Goal: Transaction & Acquisition: Book appointment/travel/reservation

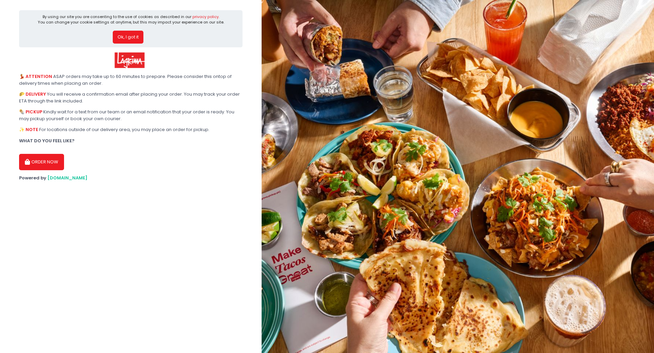
click at [126, 38] on button "Ok, I got it" at bounding box center [128, 37] width 31 height 13
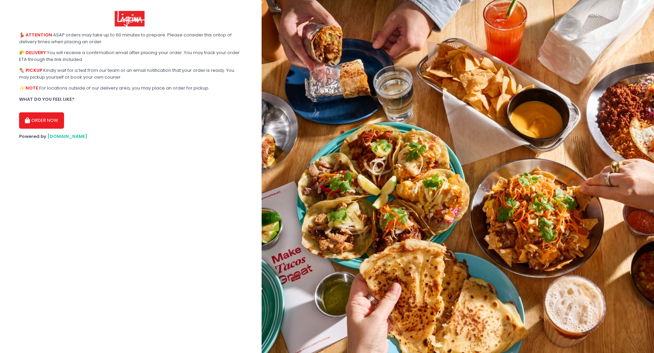
click at [132, 18] on img at bounding box center [130, 18] width 32 height 17
click at [151, 182] on section "💃 ATTENTION ASAP orders may take up to 60 minutes to prepare. Please consider t…" at bounding box center [131, 176] width 262 height 353
click at [378, 129] on img at bounding box center [458, 176] width 393 height 353
click at [127, 13] on img at bounding box center [130, 18] width 32 height 17
click at [41, 121] on button "ORDER NOW" at bounding box center [41, 120] width 45 height 16
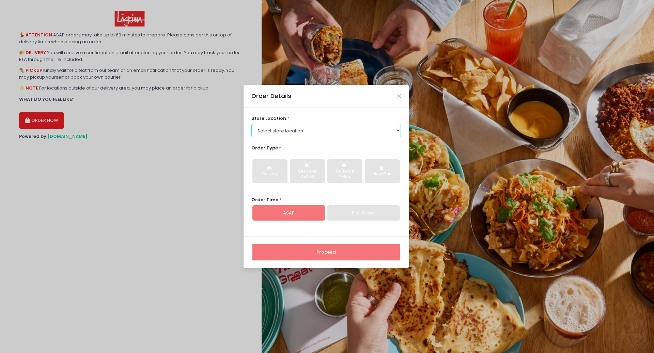
select select "61698814090b7d0b5db65213"
click at [251, 124] on select "Select store location Lagrima [GEOGRAPHIC_DATA] [GEOGRAPHIC_DATA] [GEOGRAPHIC_D…" at bounding box center [326, 130] width 150 height 13
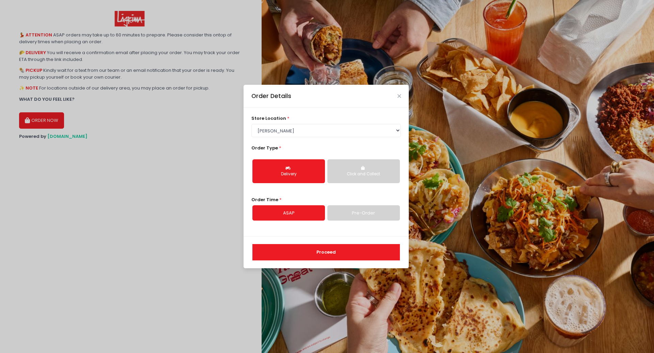
click at [347, 173] on div "Click and Collect" at bounding box center [363, 174] width 63 height 6
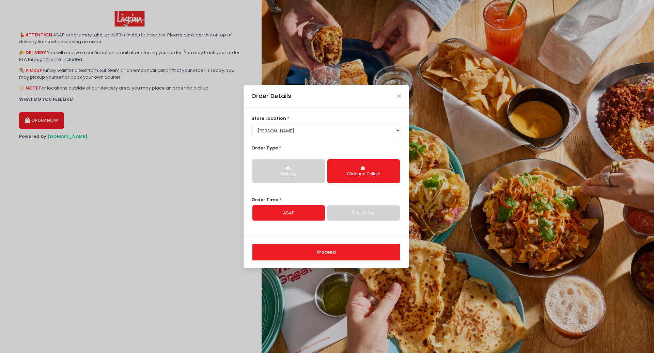
click at [358, 215] on link "Pre-Order" at bounding box center [363, 213] width 73 height 16
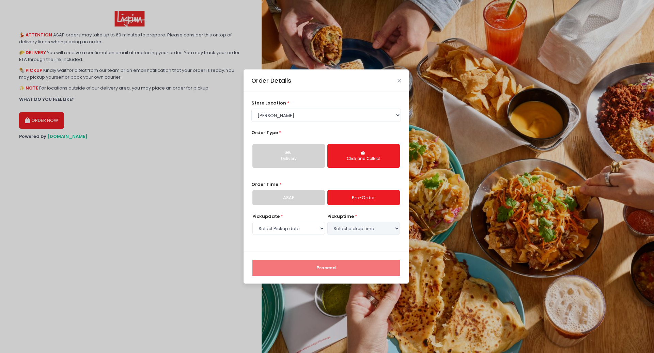
select select "[DATE]"
select select "17:30"
click at [327, 222] on select "Select pickup time 01:00 PM - 01:30 PM 01:30 PM - 02:00 PM 02:00 PM - 02:30 PM …" at bounding box center [363, 228] width 73 height 13
click at [325, 263] on button "Proceed" at bounding box center [326, 268] width 148 height 16
